Goal: Transaction & Acquisition: Subscribe to service/newsletter

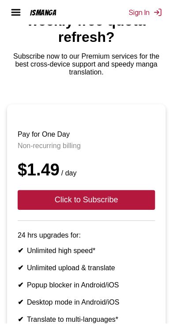
scroll to position [58, 0]
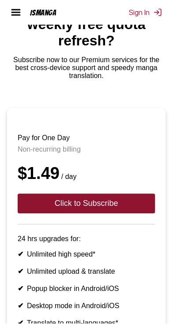
click at [108, 194] on button "Click to Subscribe" at bounding box center [86, 204] width 137 height 20
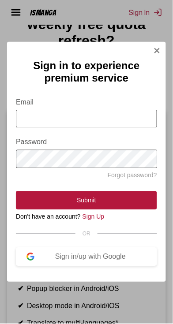
click at [158, 51] on img "Sign In Modal" at bounding box center [156, 50] width 7 height 7
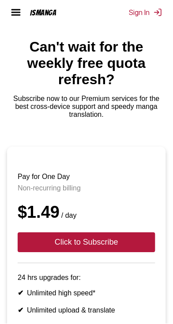
scroll to position [18, 0]
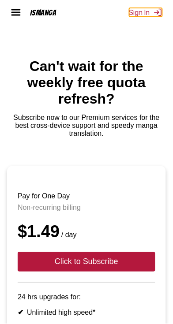
click at [158, 9] on img at bounding box center [157, 12] width 9 height 9
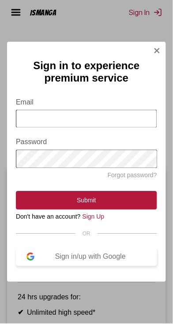
click at [117, 264] on button "Sign in/up with Google" at bounding box center [86, 257] width 141 height 19
click at [114, 257] on div "Sign in/up with Google" at bounding box center [90, 257] width 112 height 8
click at [111, 255] on div "Sign in/up with Google" at bounding box center [90, 257] width 112 height 8
click at [159, 47] on img "Sign In Modal" at bounding box center [156, 50] width 7 height 7
